Goal: Information Seeking & Learning: Check status

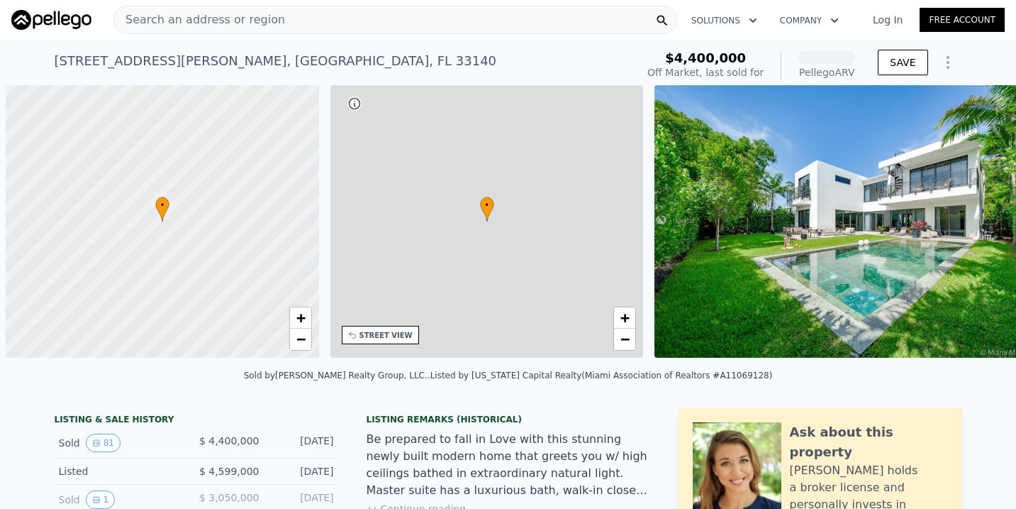
scroll to position [0, 6]
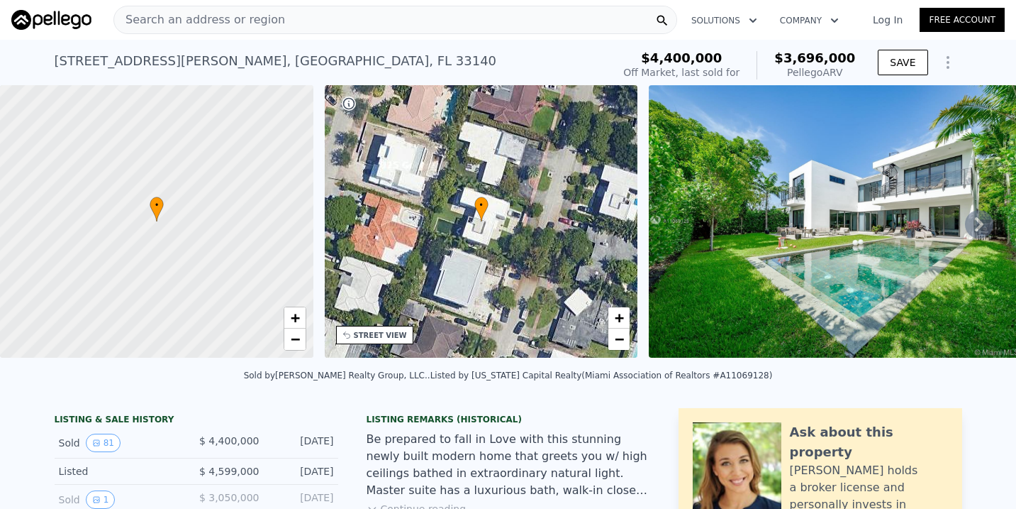
click at [982, 217] on icon at bounding box center [979, 224] width 28 height 28
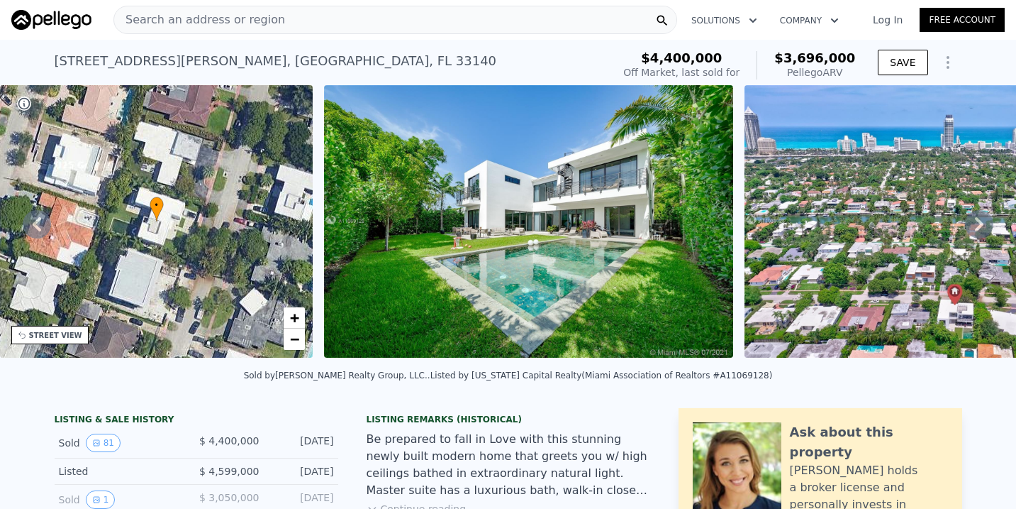
click at [980, 221] on icon at bounding box center [979, 224] width 9 height 14
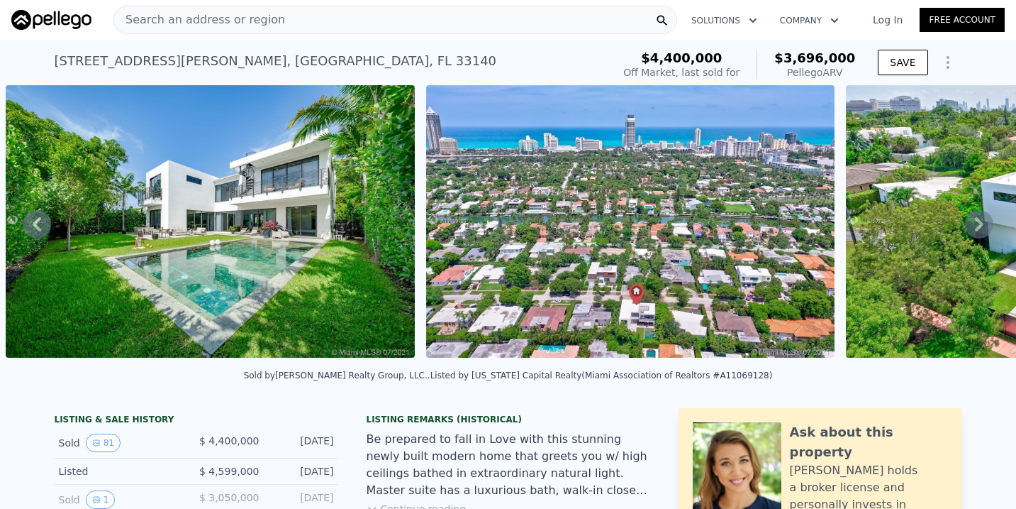
click at [977, 223] on icon at bounding box center [979, 224] width 28 height 28
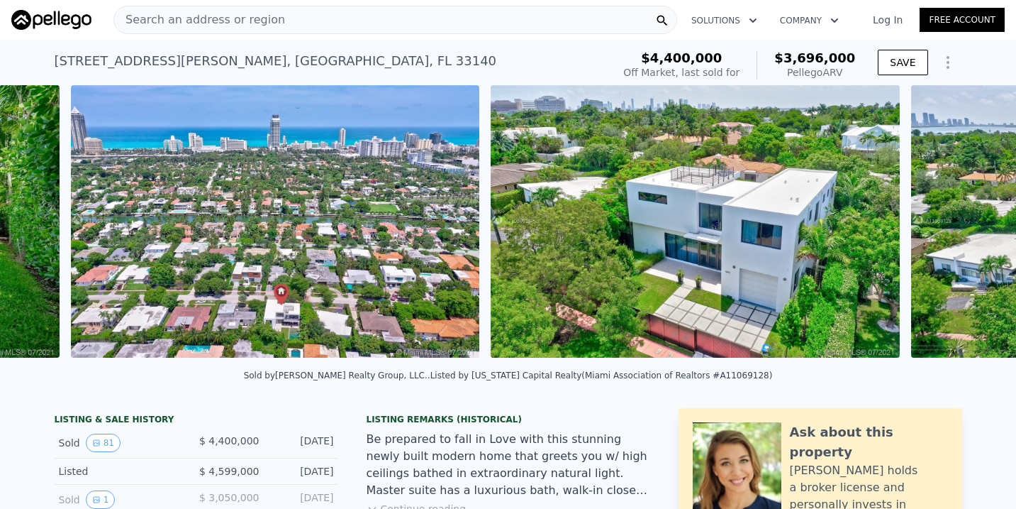
scroll to position [0, 1070]
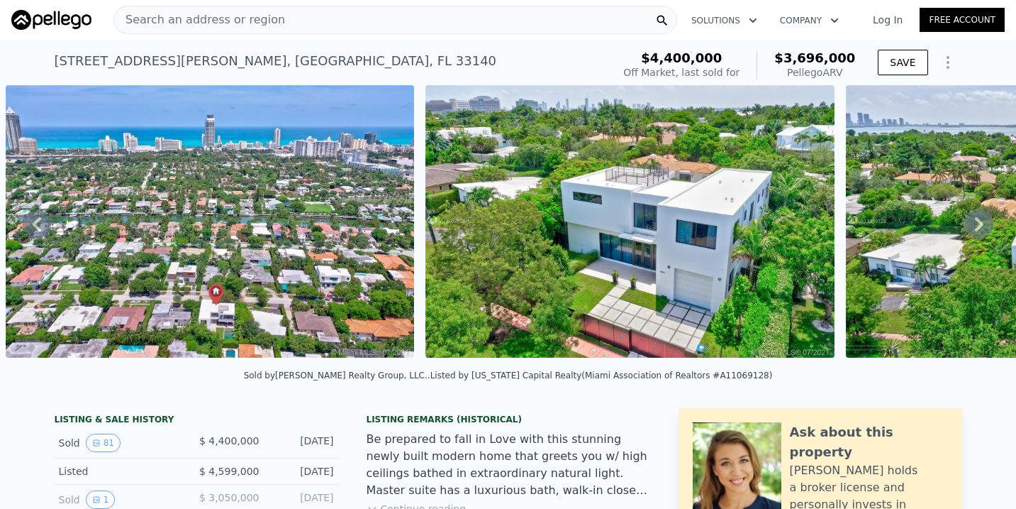
click at [976, 224] on icon at bounding box center [979, 224] width 28 height 28
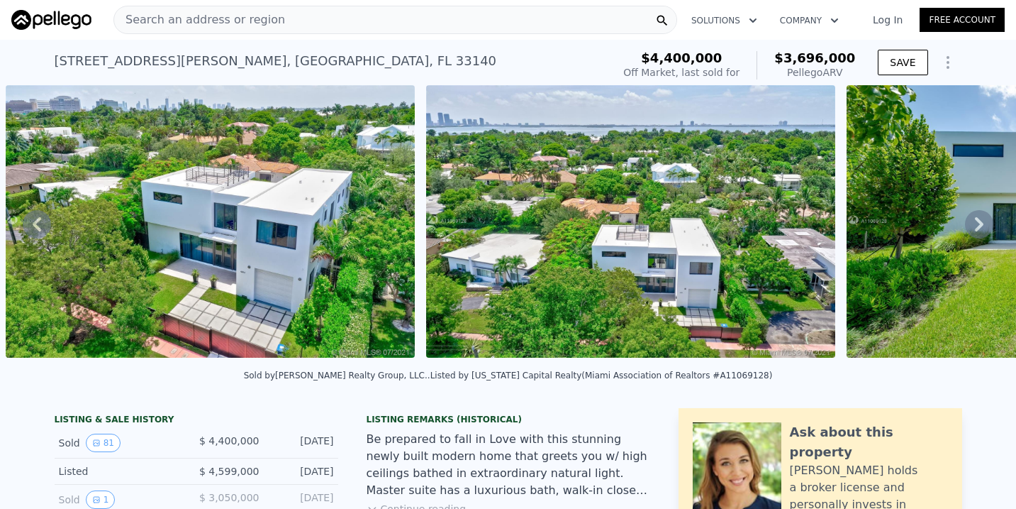
click at [971, 228] on icon at bounding box center [979, 224] width 28 height 28
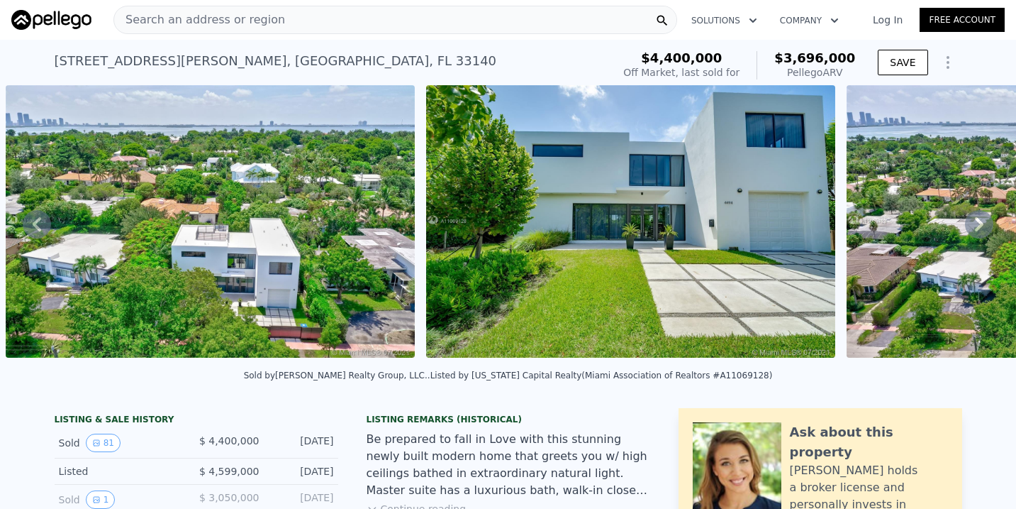
click at [971, 228] on icon at bounding box center [979, 224] width 28 height 28
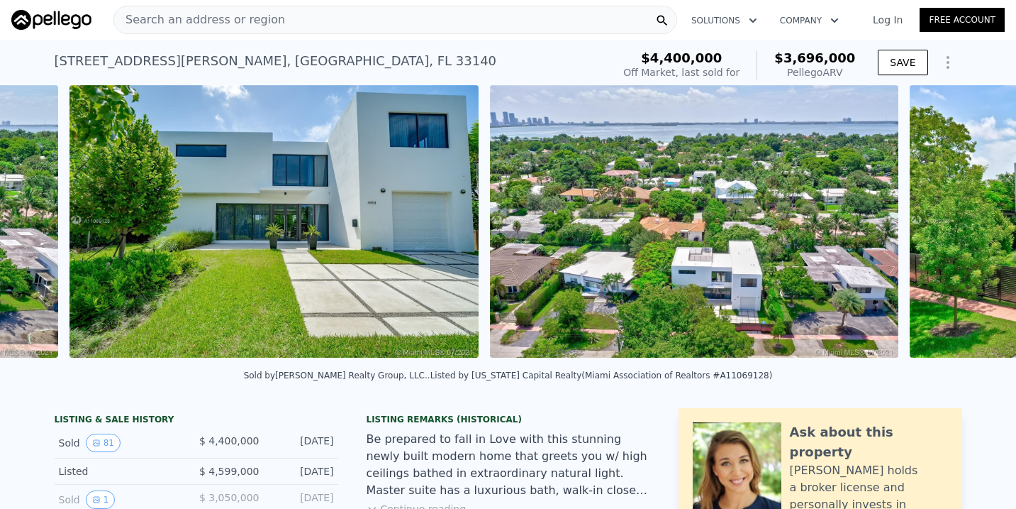
scroll to position [0, 2331]
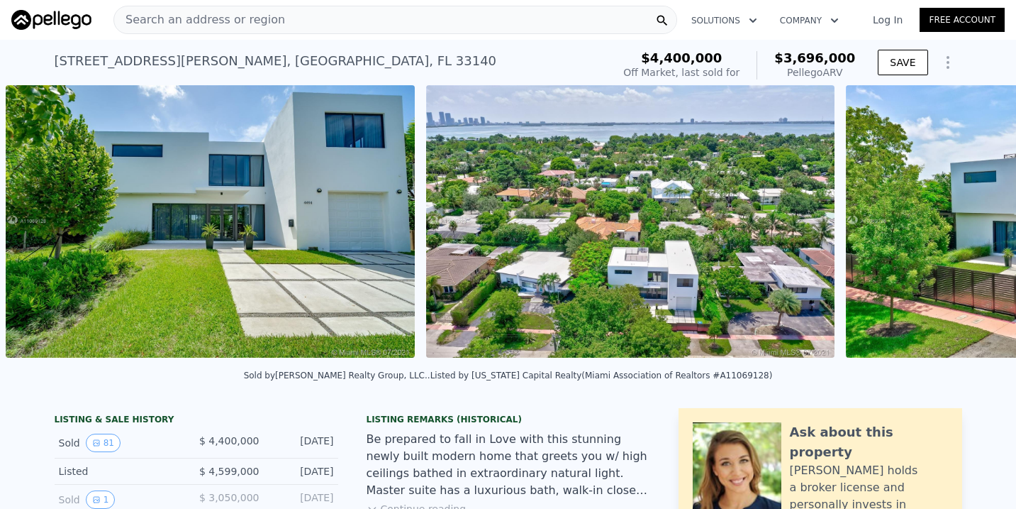
click at [970, 230] on div "• + − • + − STREET VIEW Loading... SATELLITE VIEW" at bounding box center [508, 223] width 1016 height 277
click at [977, 231] on icon at bounding box center [979, 224] width 28 height 28
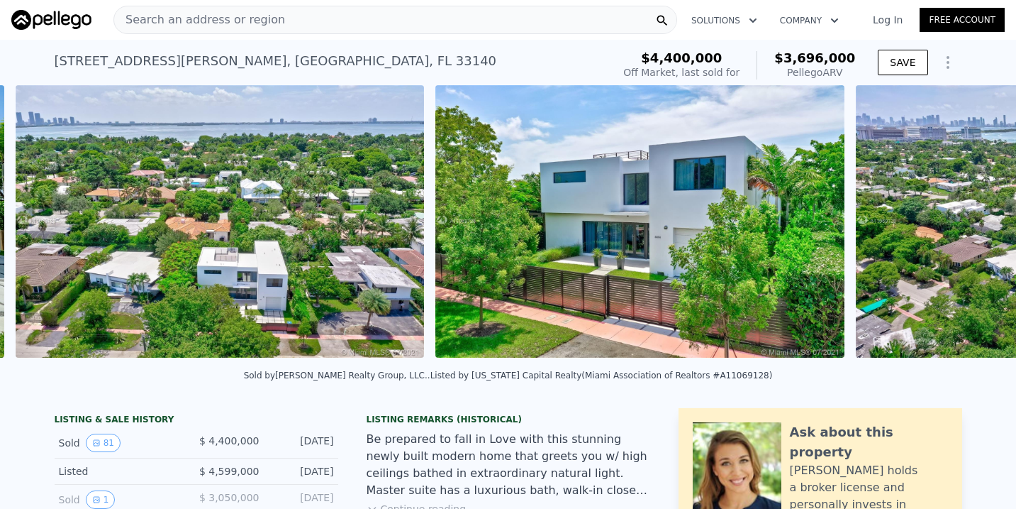
scroll to position [0, 2751]
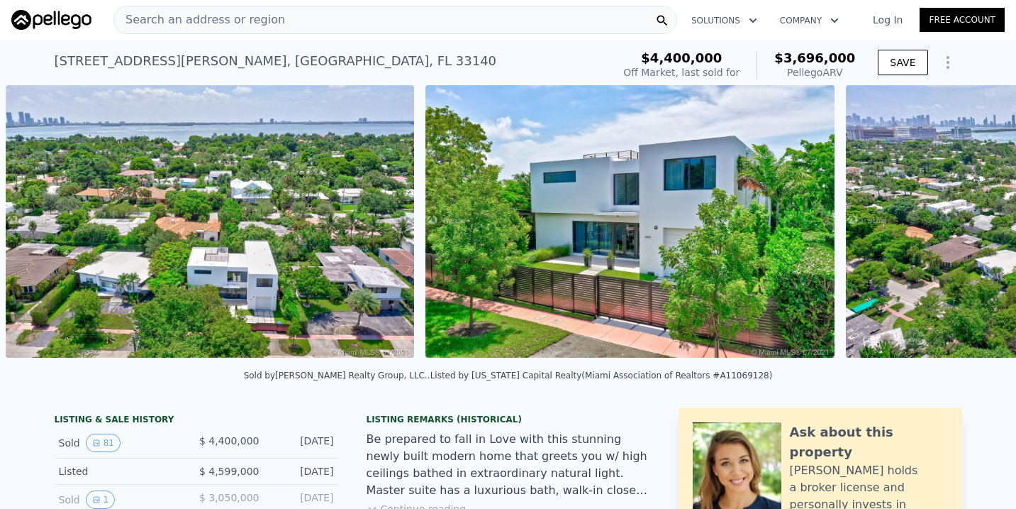
click at [977, 231] on div "• + − • + − STREET VIEW Loading... SATELLITE VIEW" at bounding box center [508, 223] width 1016 height 277
click at [981, 232] on icon at bounding box center [979, 224] width 28 height 28
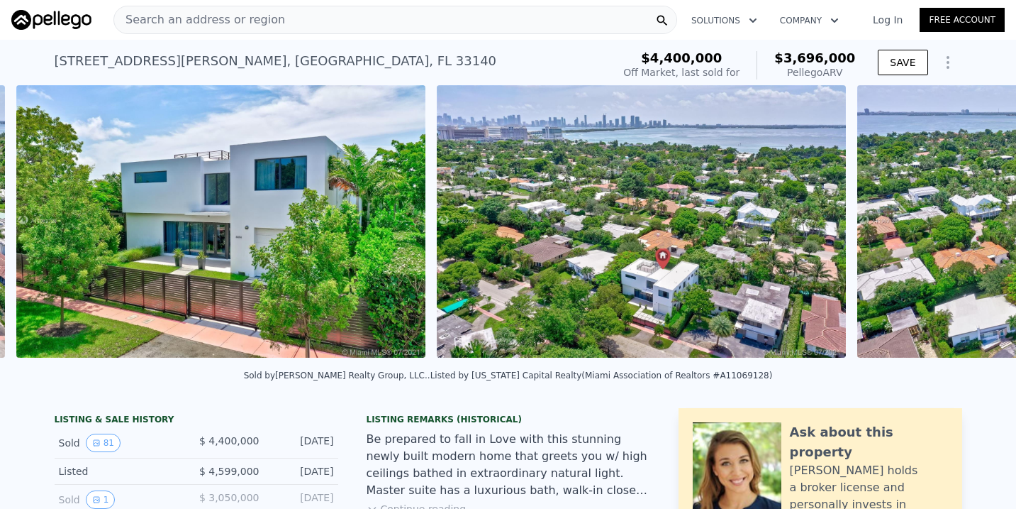
scroll to position [0, 3171]
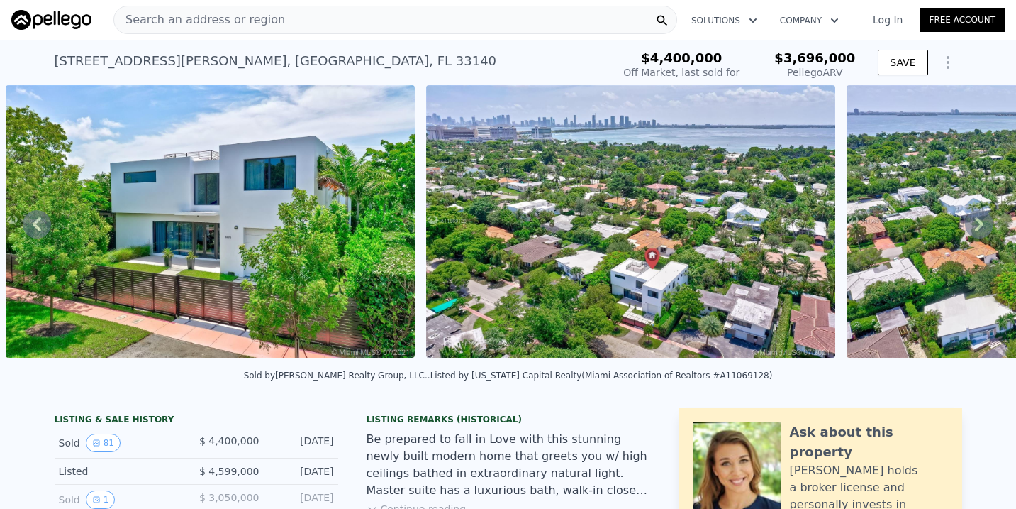
click at [980, 232] on icon at bounding box center [979, 224] width 28 height 28
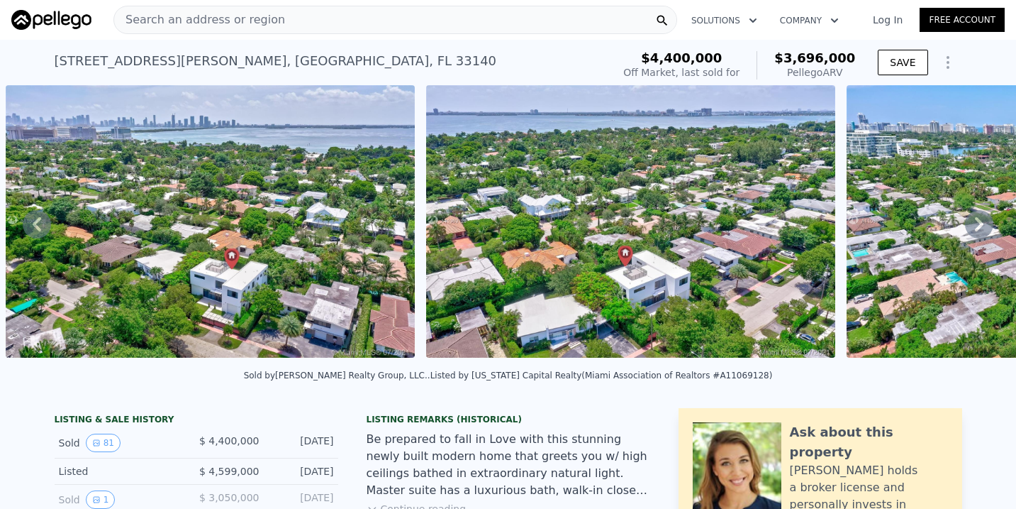
click at [980, 232] on div "• + − • + − STREET VIEW Loading... SATELLITE VIEW" at bounding box center [508, 223] width 1016 height 277
click at [102, 448] on button "81" at bounding box center [103, 442] width 35 height 18
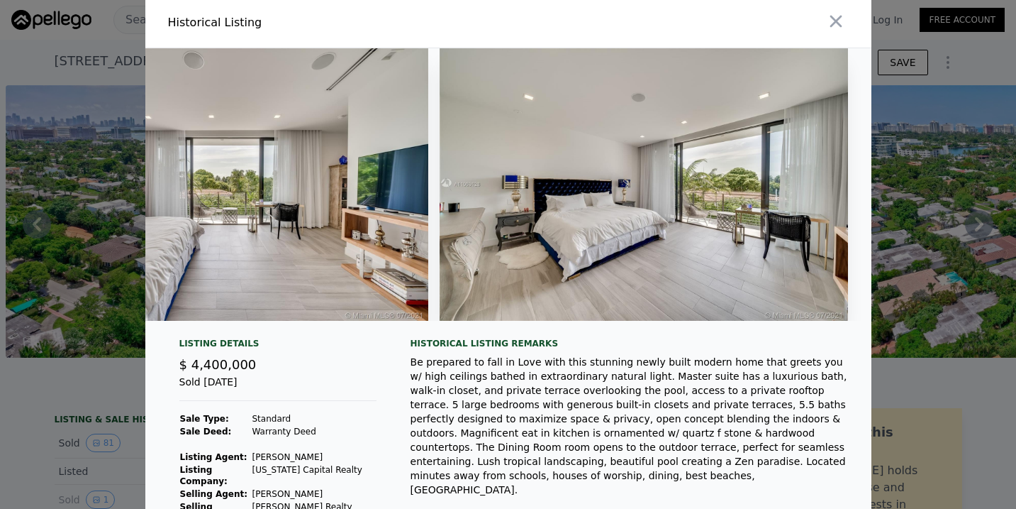
scroll to position [0, 33335]
click at [829, 22] on icon "button" at bounding box center [836, 21] width 20 height 20
